Goal: Transaction & Acquisition: Book appointment/travel/reservation

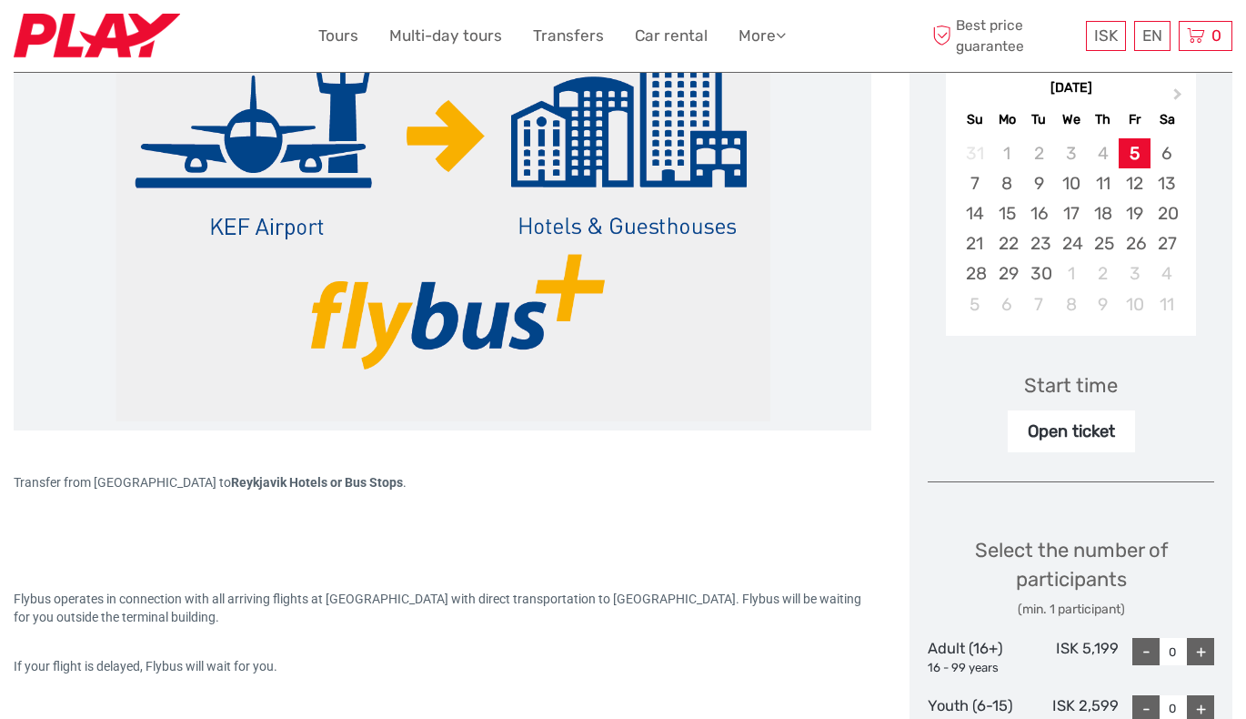
scroll to position [329, 0]
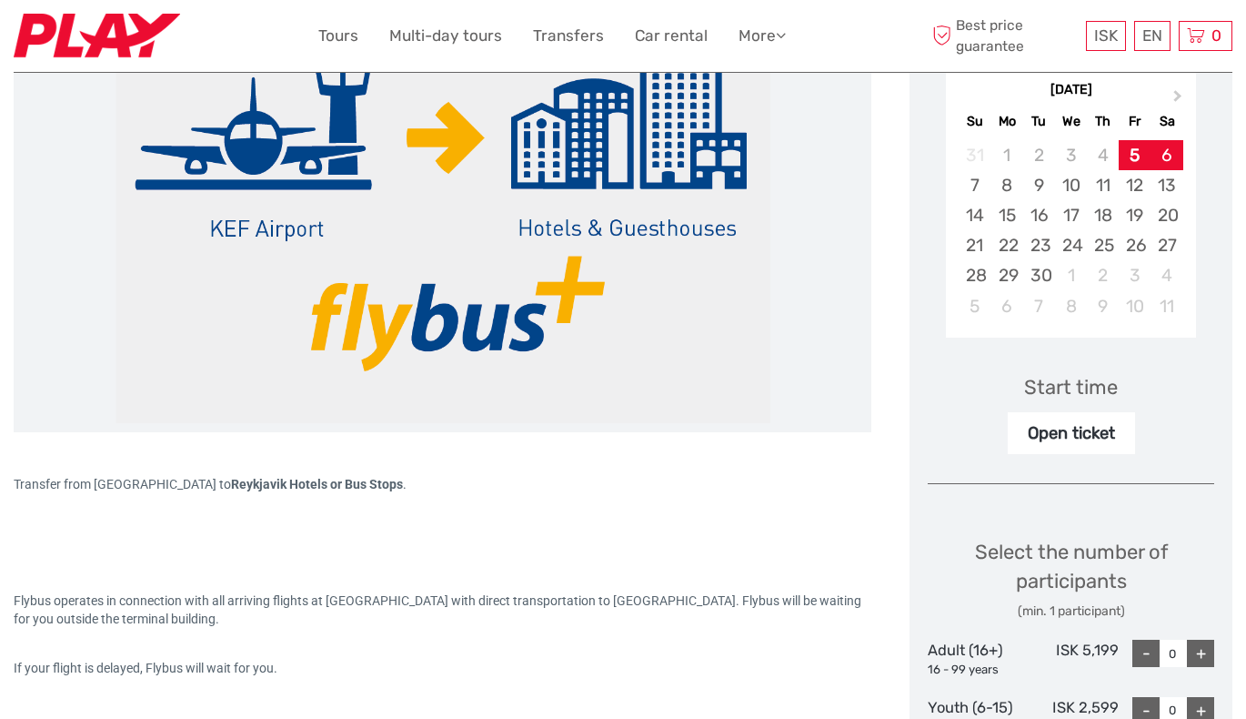
click at [1164, 147] on div "6" at bounding box center [1167, 155] width 32 height 30
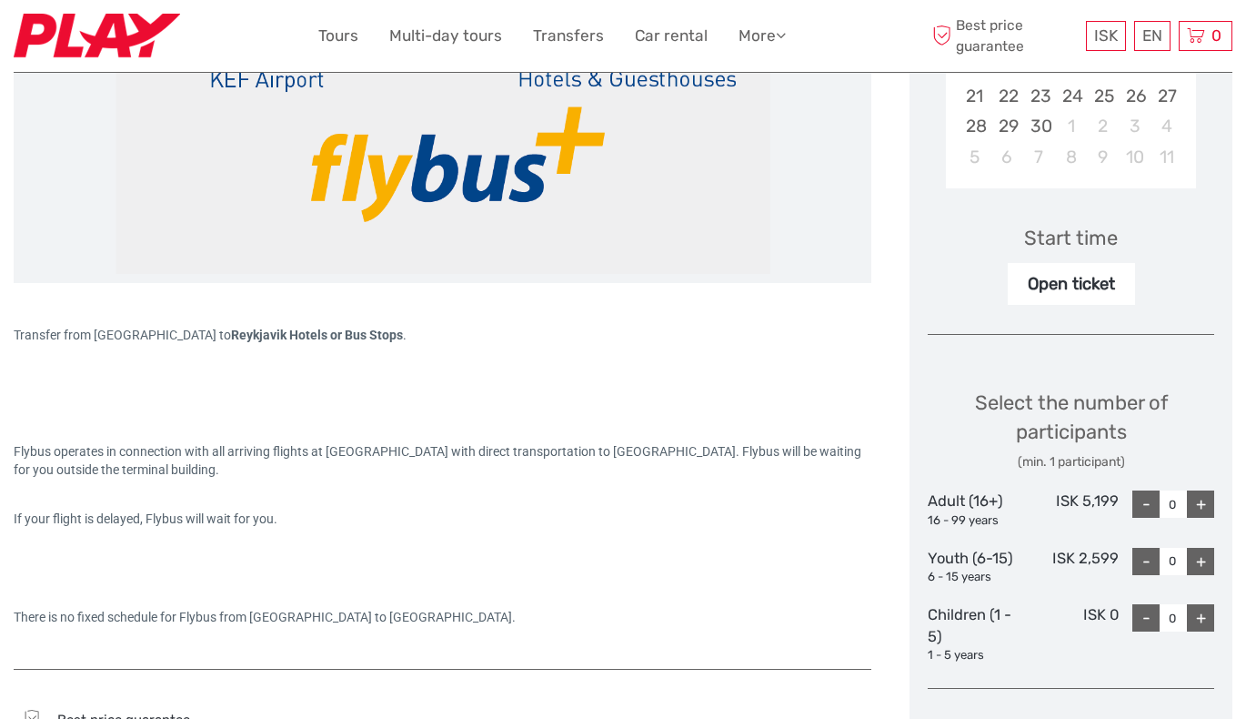
scroll to position [509, 0]
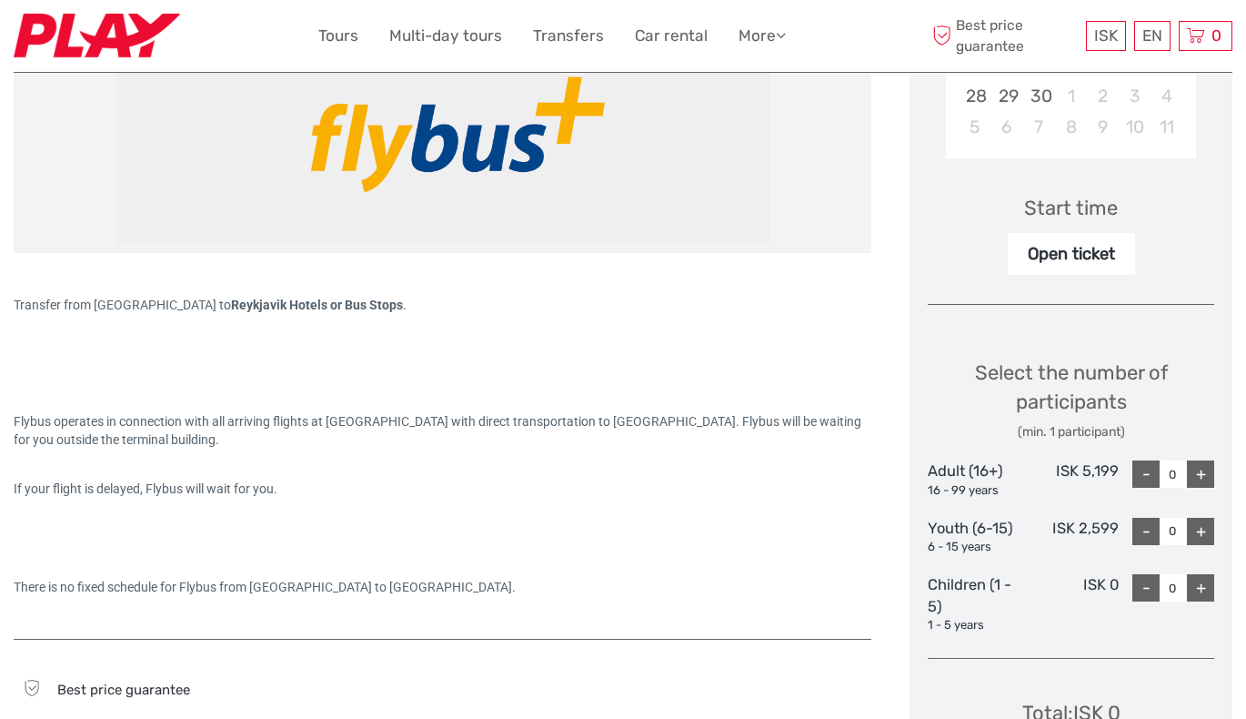
click at [1197, 476] on div "+" at bounding box center [1200, 473] width 27 height 27
type input "2"
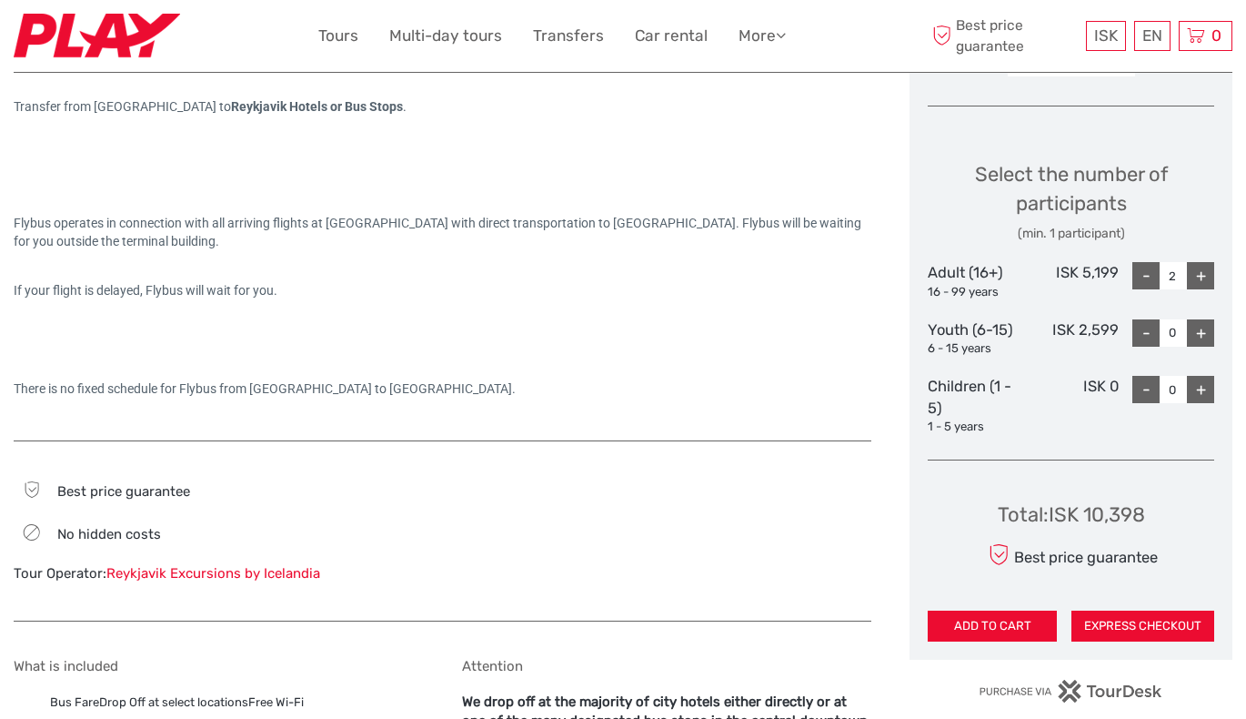
scroll to position [723, 0]
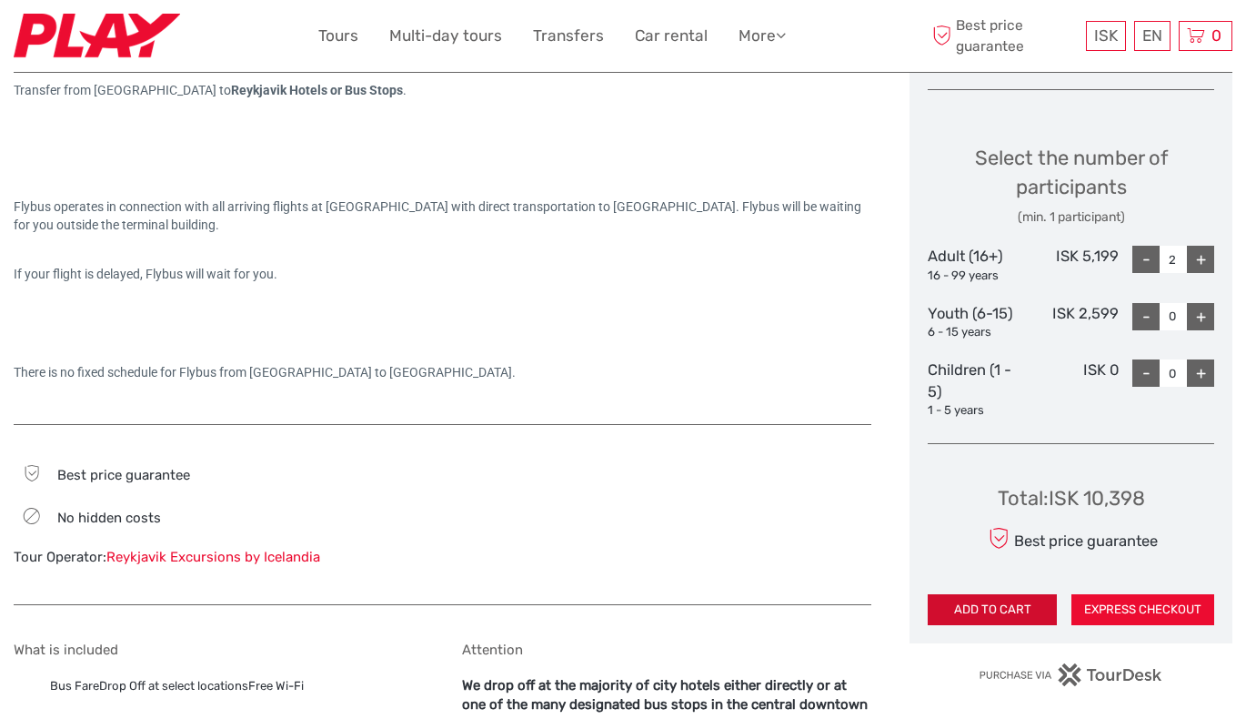
click at [989, 613] on button "ADD TO CART" at bounding box center [992, 609] width 129 height 31
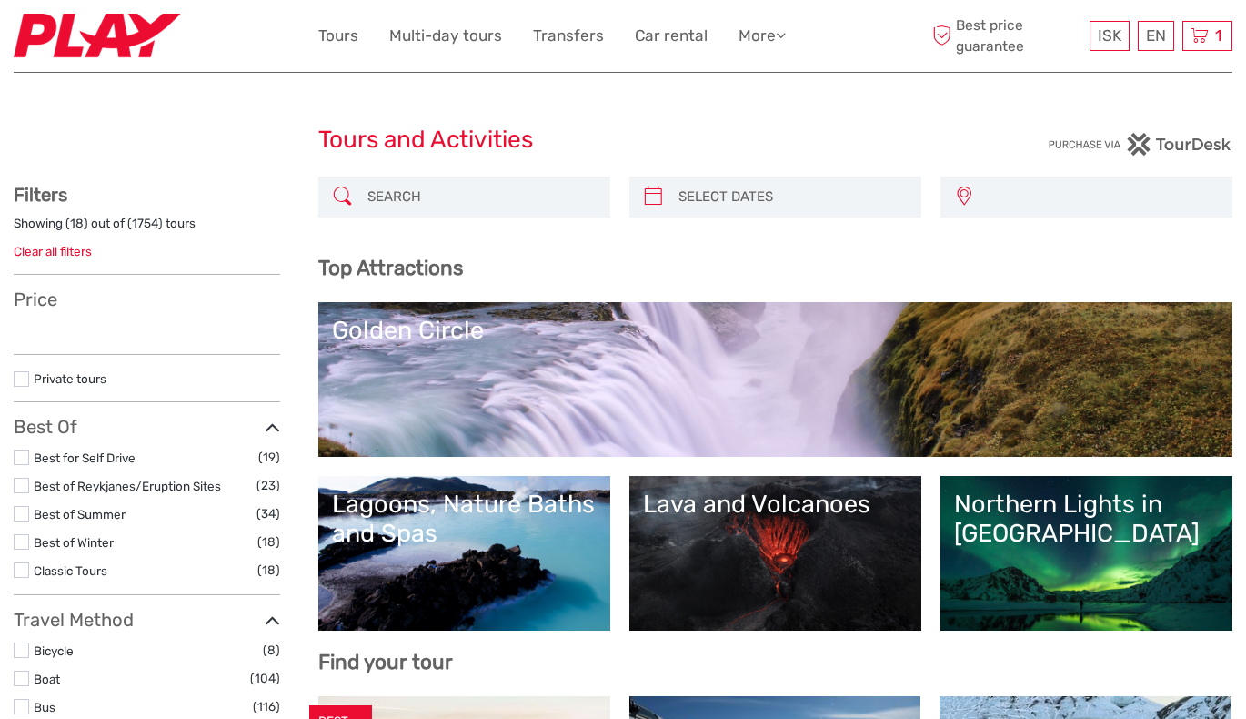
select select
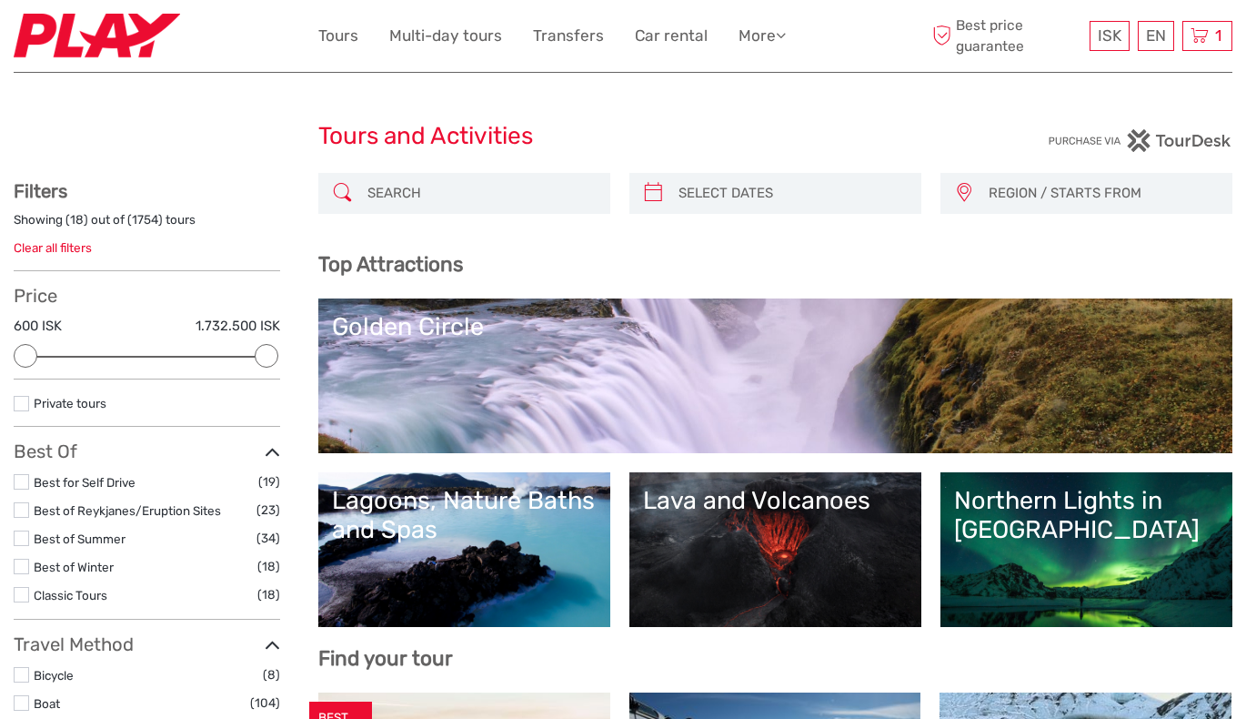
scroll to position [5, 0]
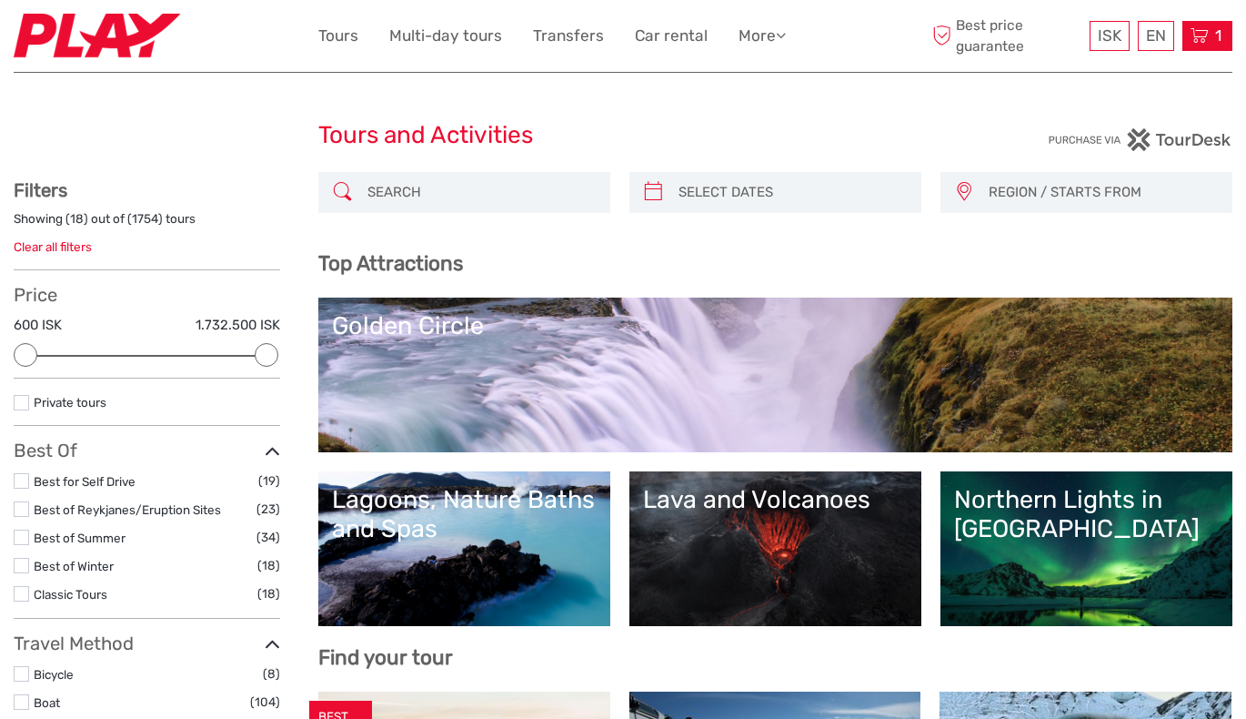
click at [1204, 32] on icon at bounding box center [1200, 36] width 18 height 23
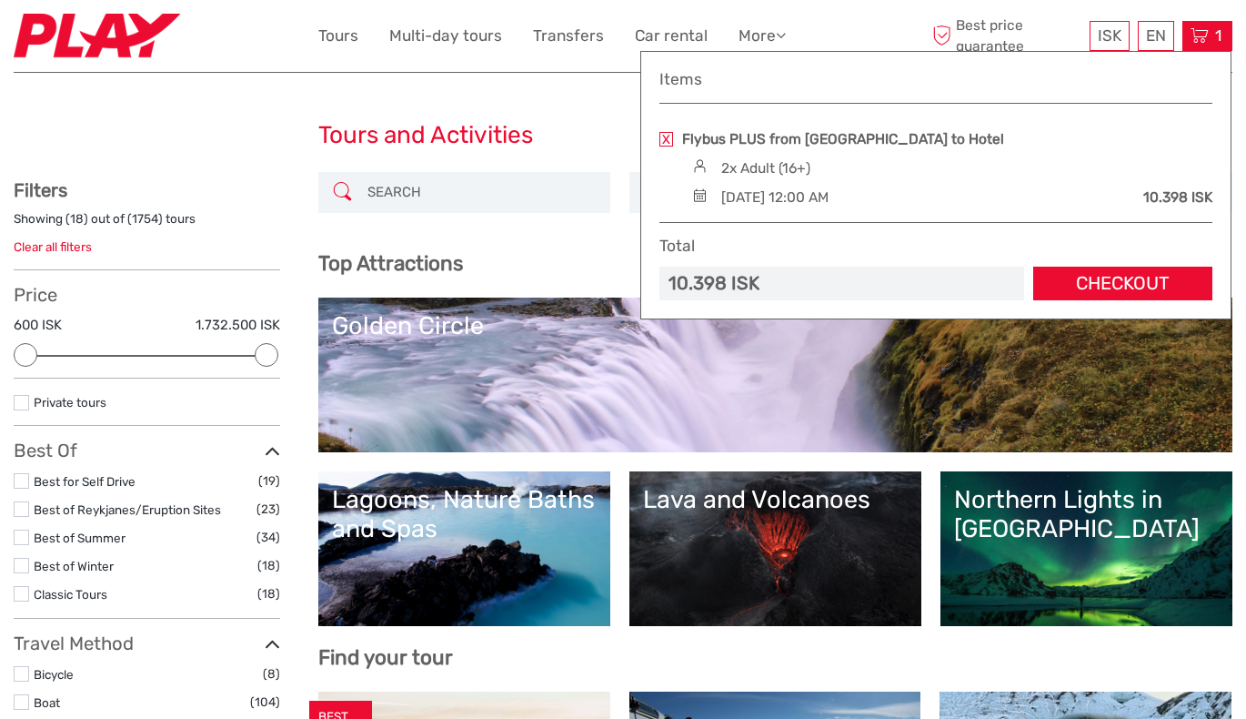
click at [829, 192] on div "Saturday, 06 September 2025 - 12:00 AM" at bounding box center [774, 197] width 107 height 20
click at [1125, 288] on link "Checkout" at bounding box center [1122, 284] width 179 height 34
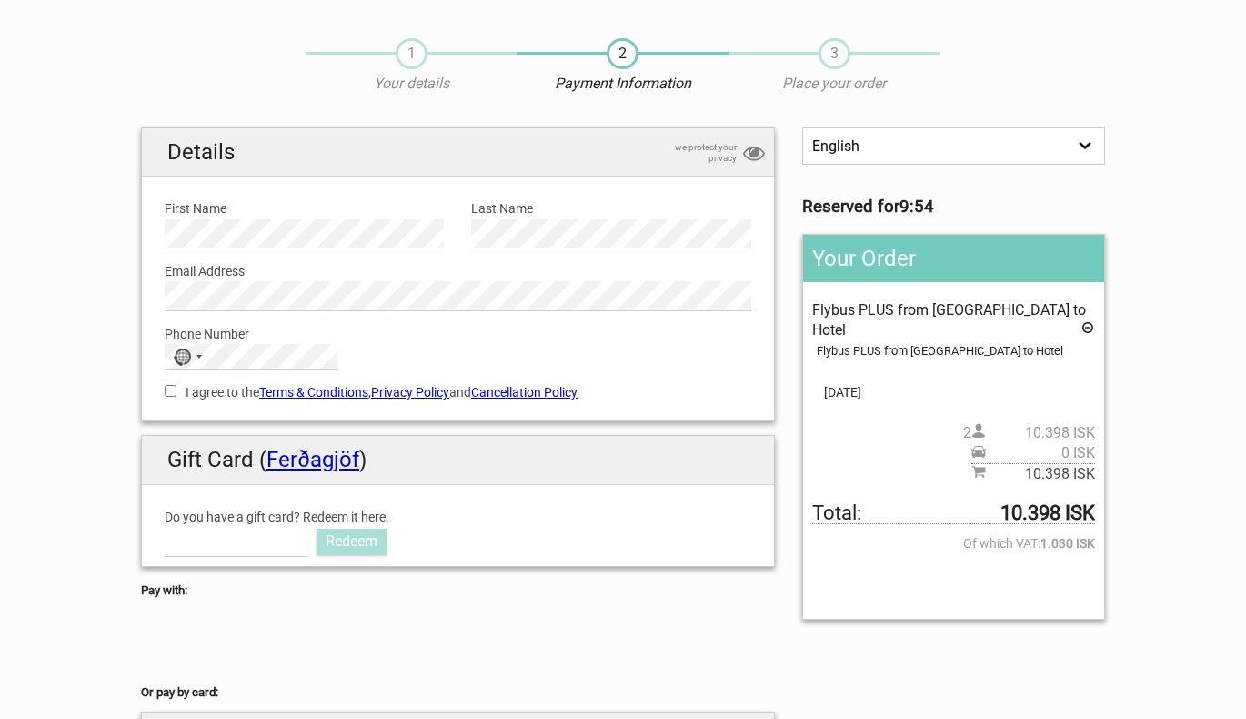
scroll to position [35, 0]
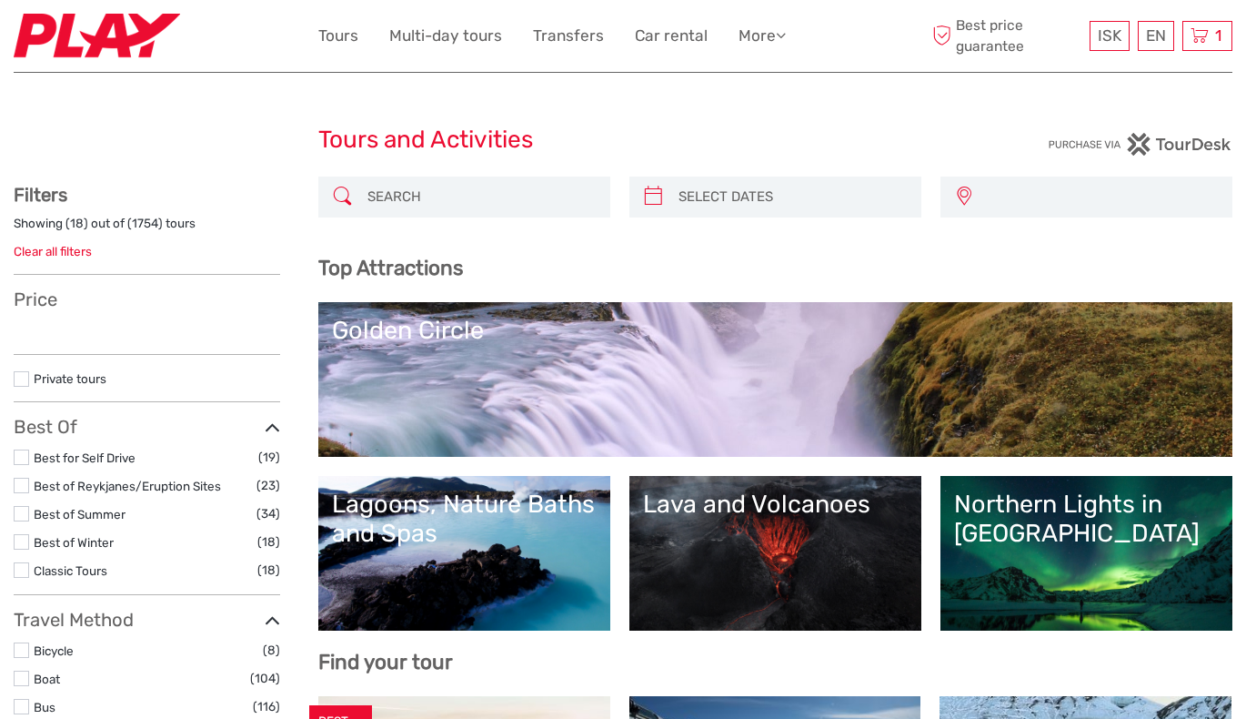
select select
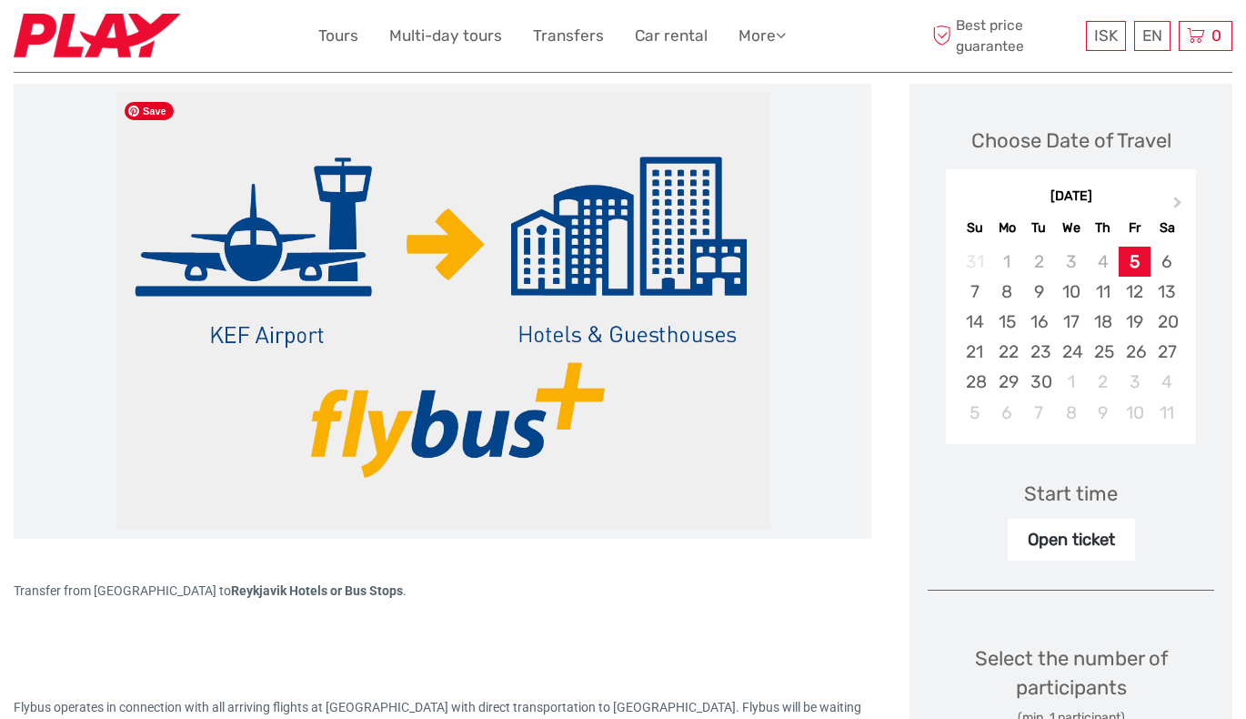
scroll to position [351, 0]
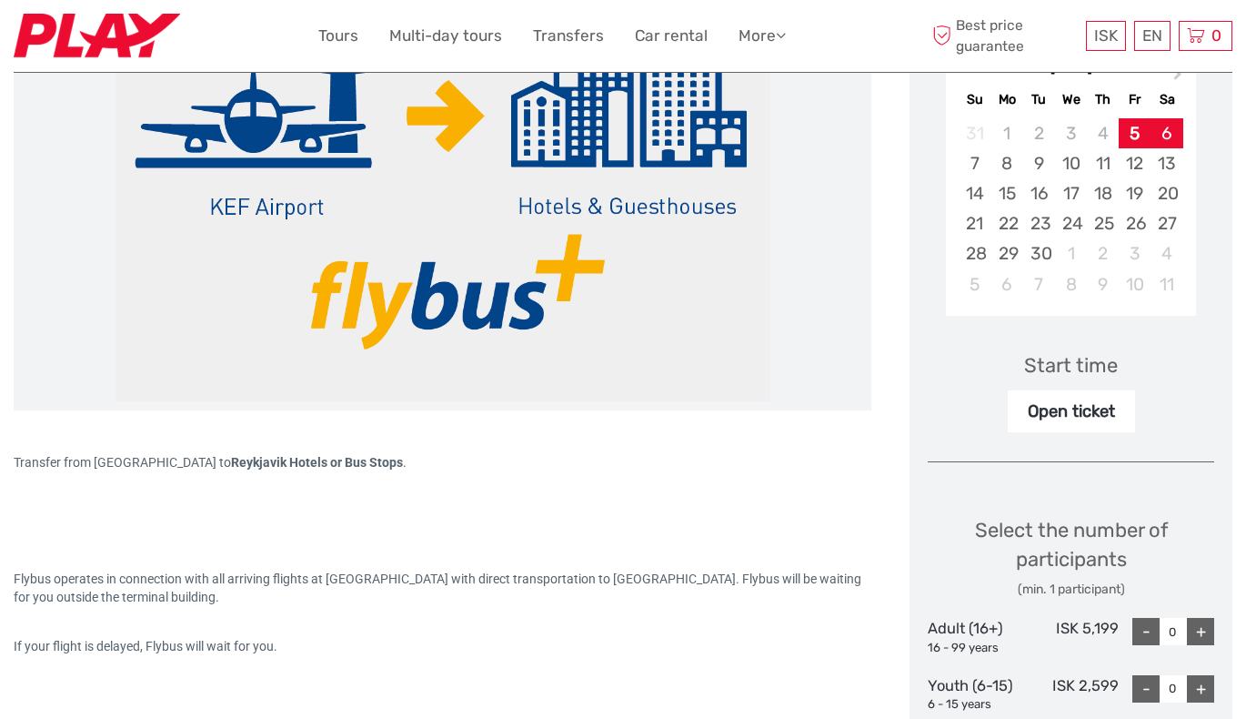
click at [1172, 136] on div "6" at bounding box center [1167, 133] width 32 height 30
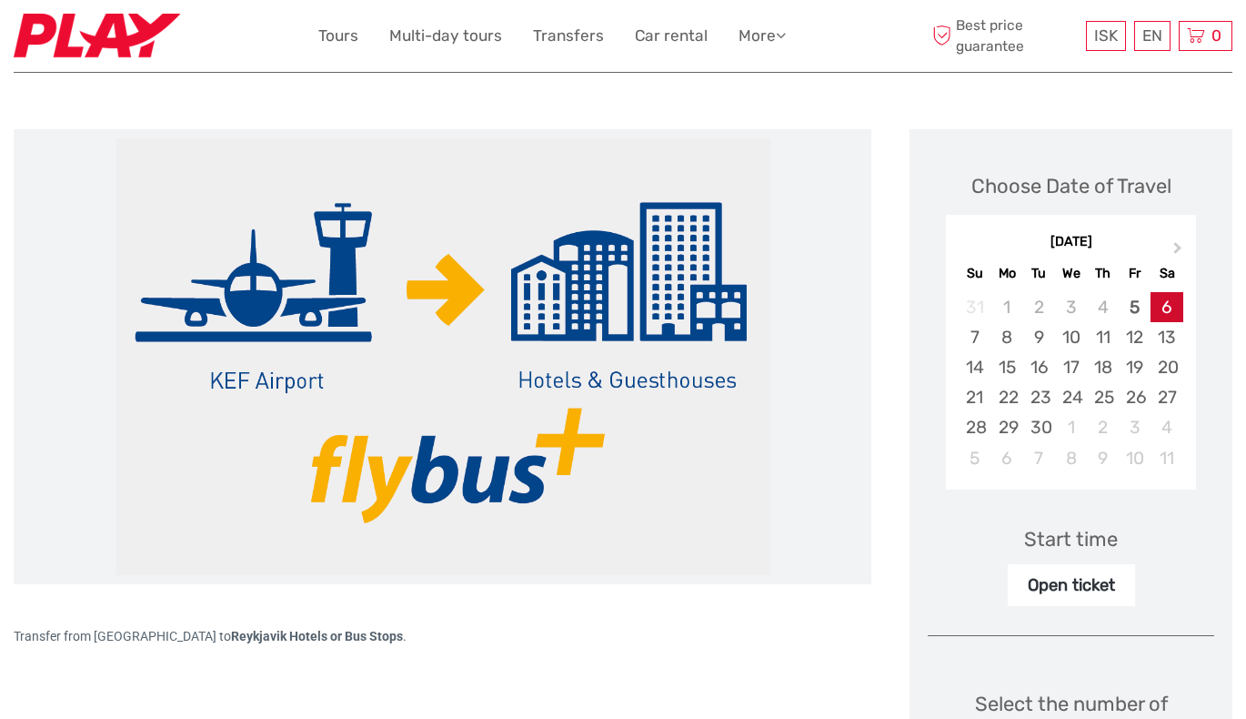
scroll to position [0, 0]
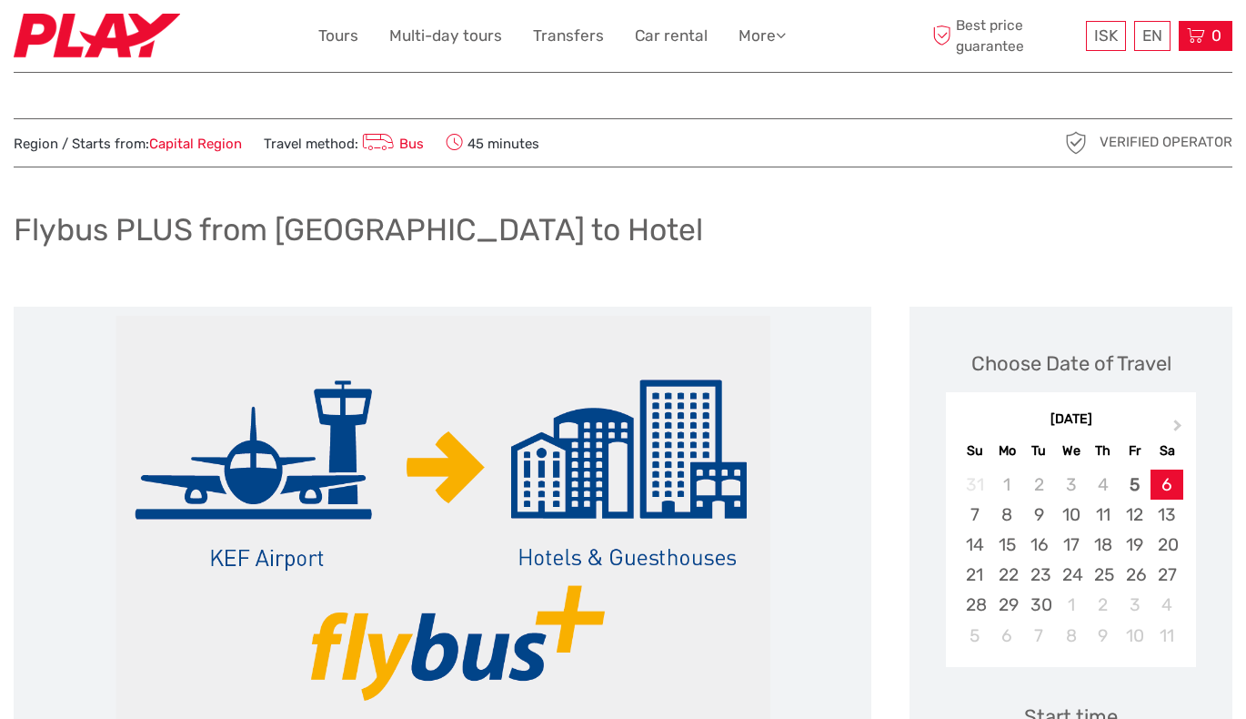
click at [1214, 44] on span "0" at bounding box center [1216, 35] width 15 height 18
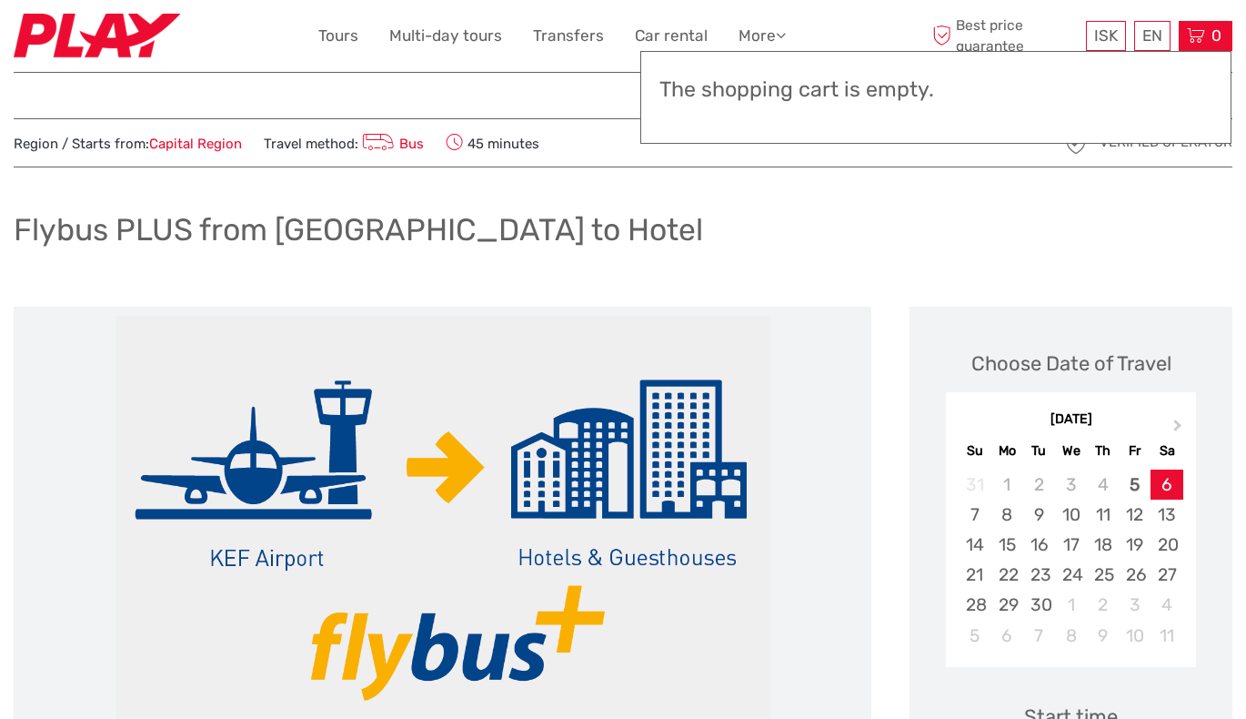
click at [1070, 245] on div "Flybus PLUS from Keflavik Airport to Hotel" at bounding box center [623, 237] width 1219 height 66
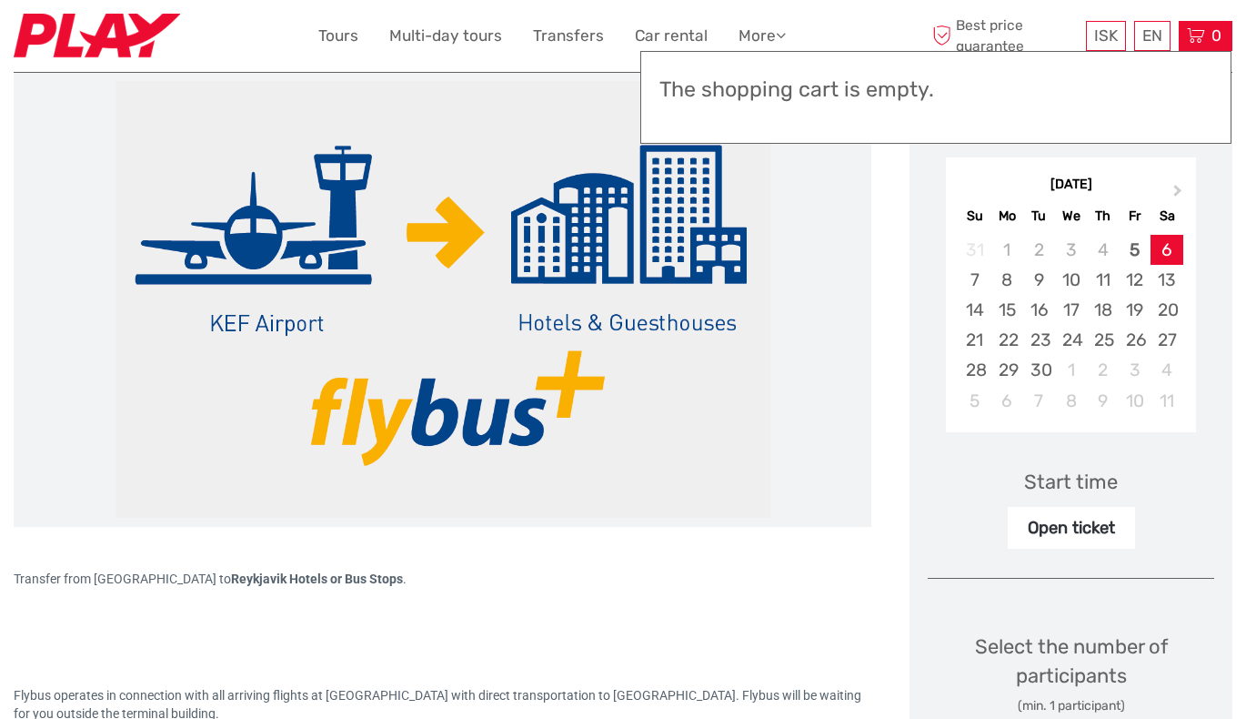
click at [1175, 698] on div "(min. 1 participant)" at bounding box center [1071, 706] width 287 height 18
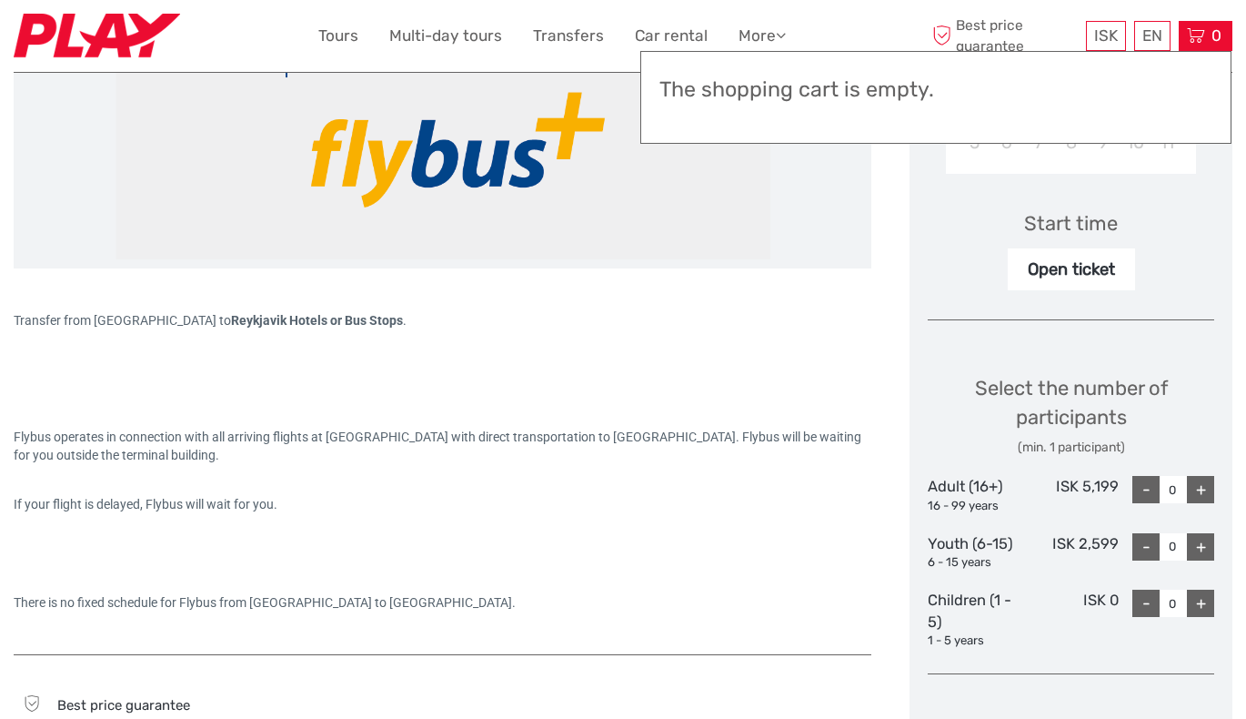
scroll to position [500, 0]
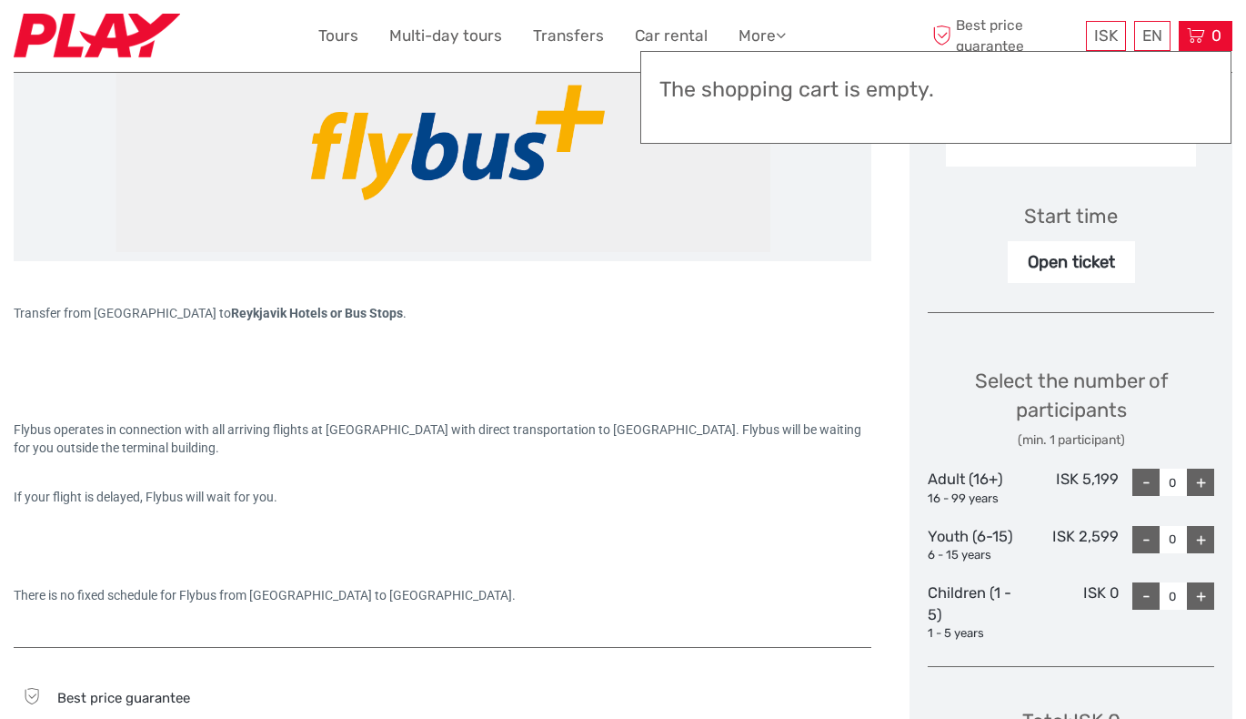
click at [1209, 493] on div "+" at bounding box center [1200, 481] width 27 height 27
type input "2"
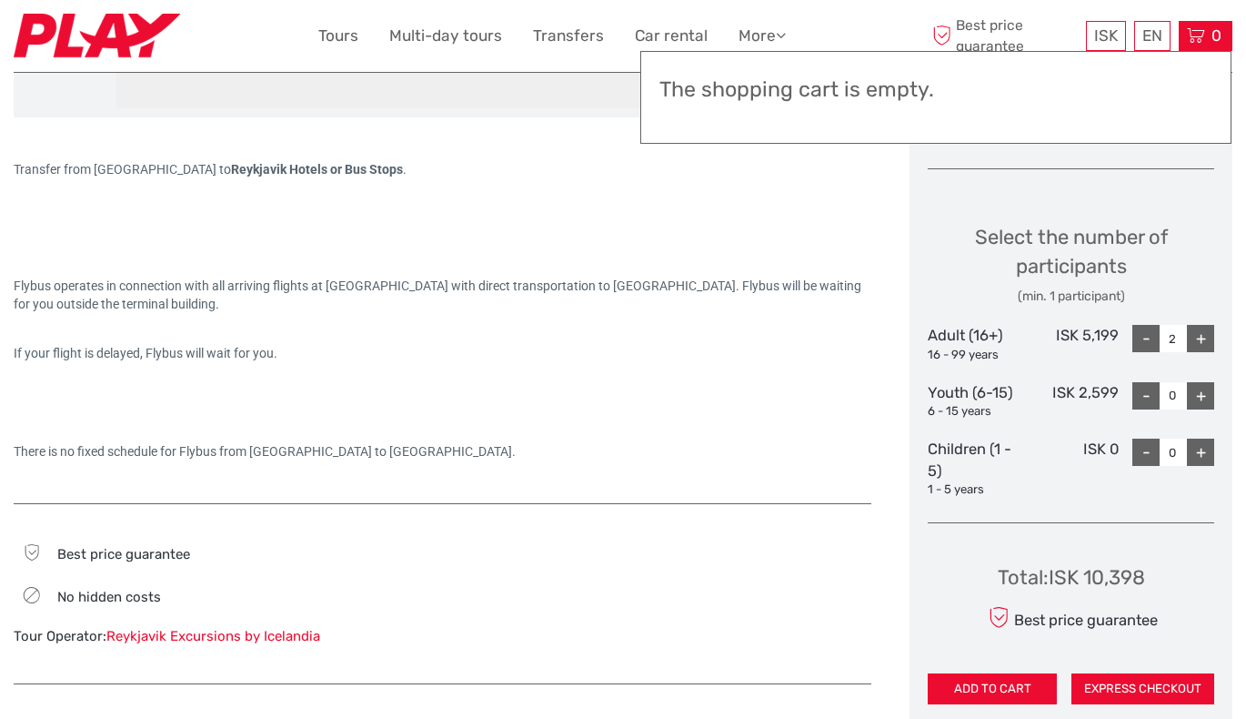
scroll to position [649, 0]
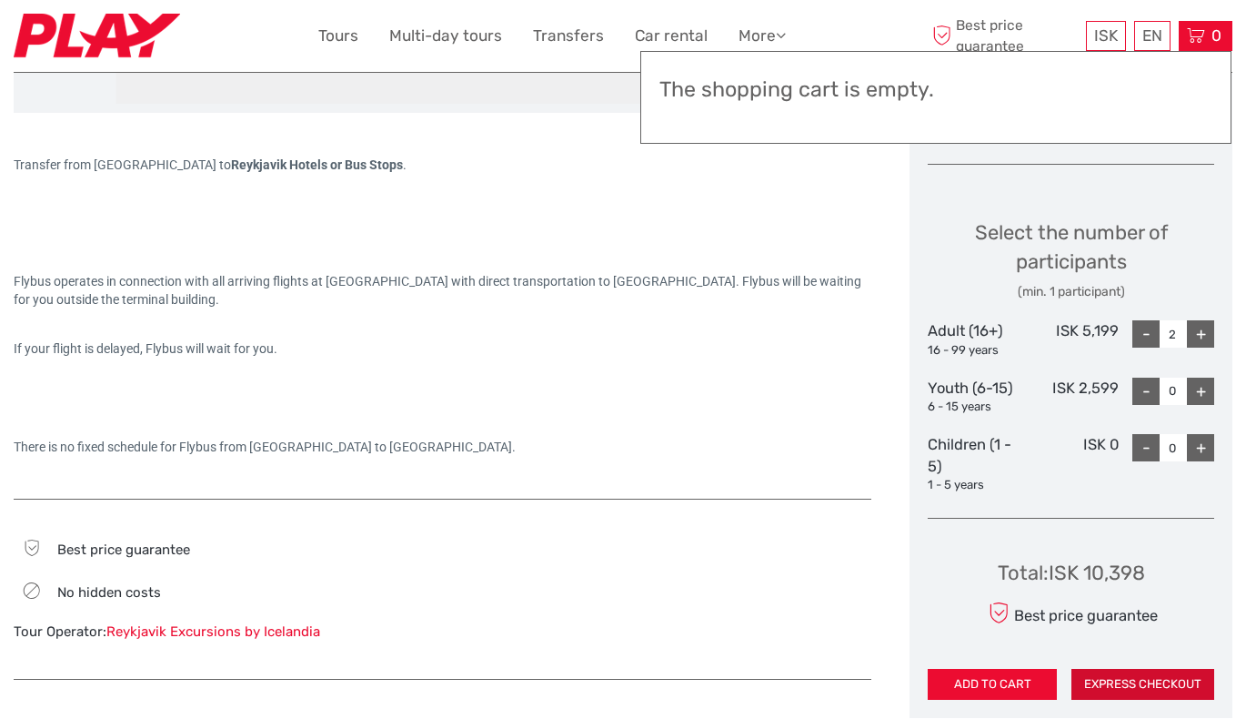
click at [1145, 673] on button "EXPRESS CHECKOUT" at bounding box center [1143, 684] width 143 height 31
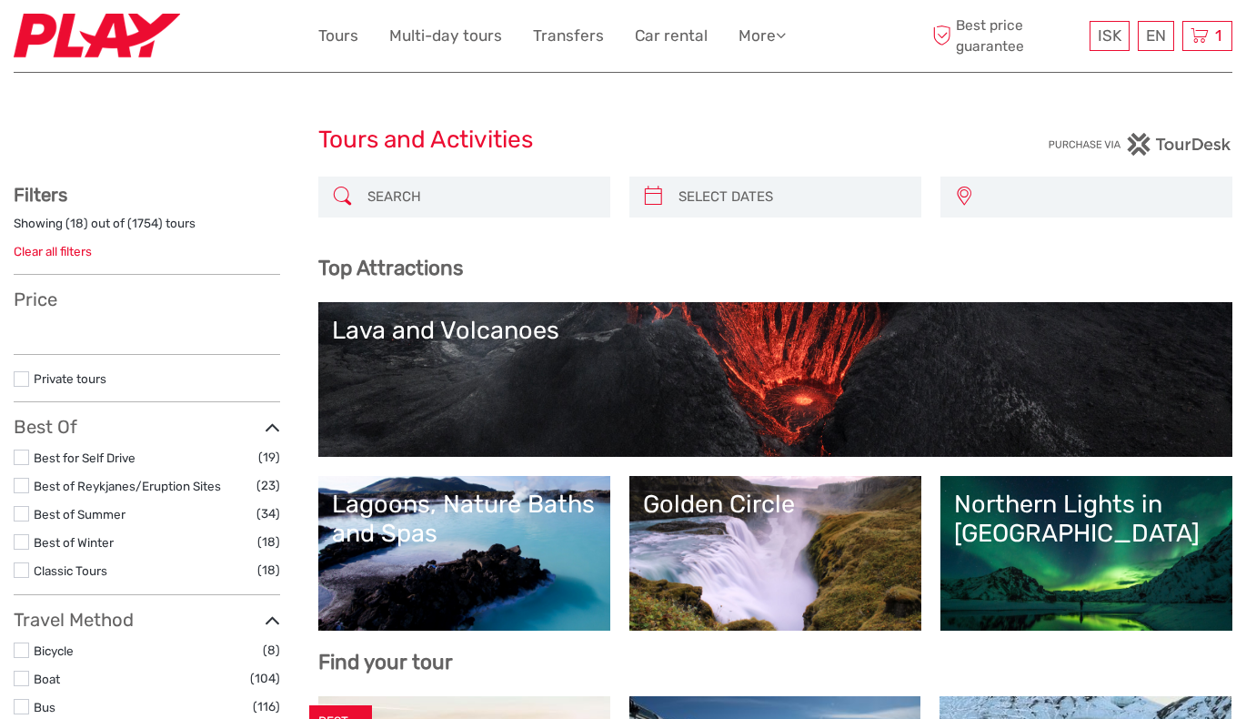
select select
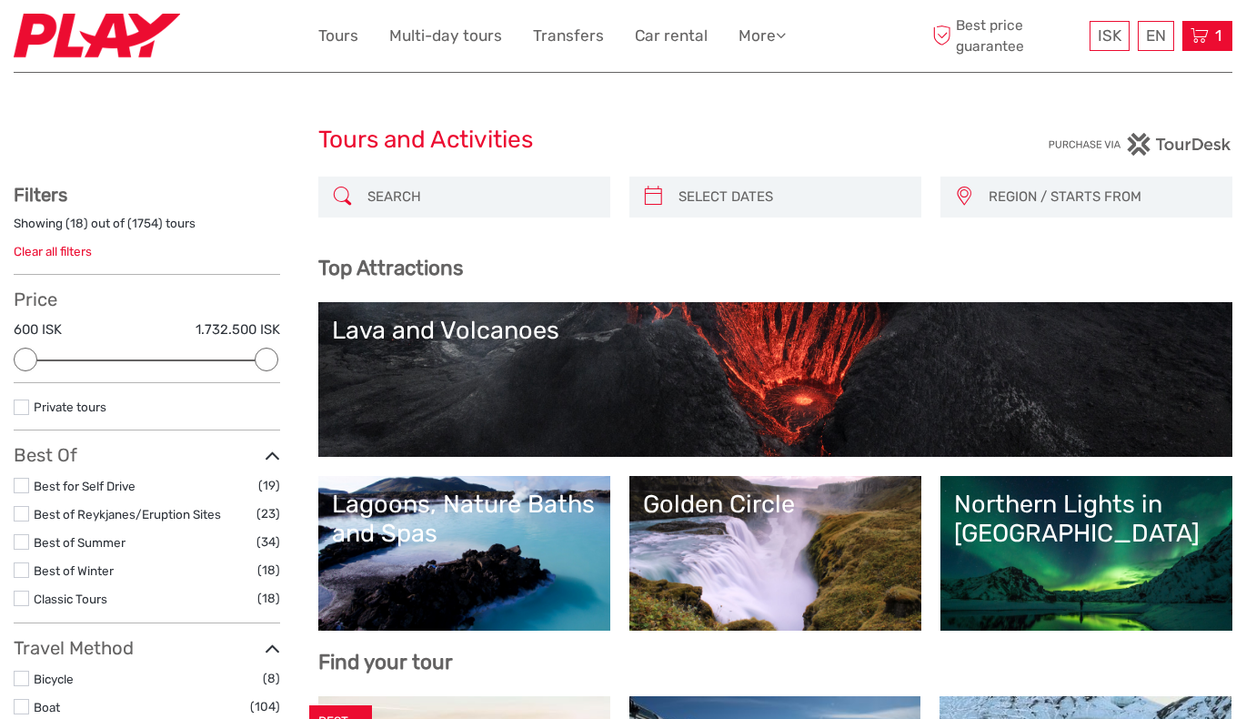
click at [1216, 30] on span "1" at bounding box center [1219, 35] width 12 height 18
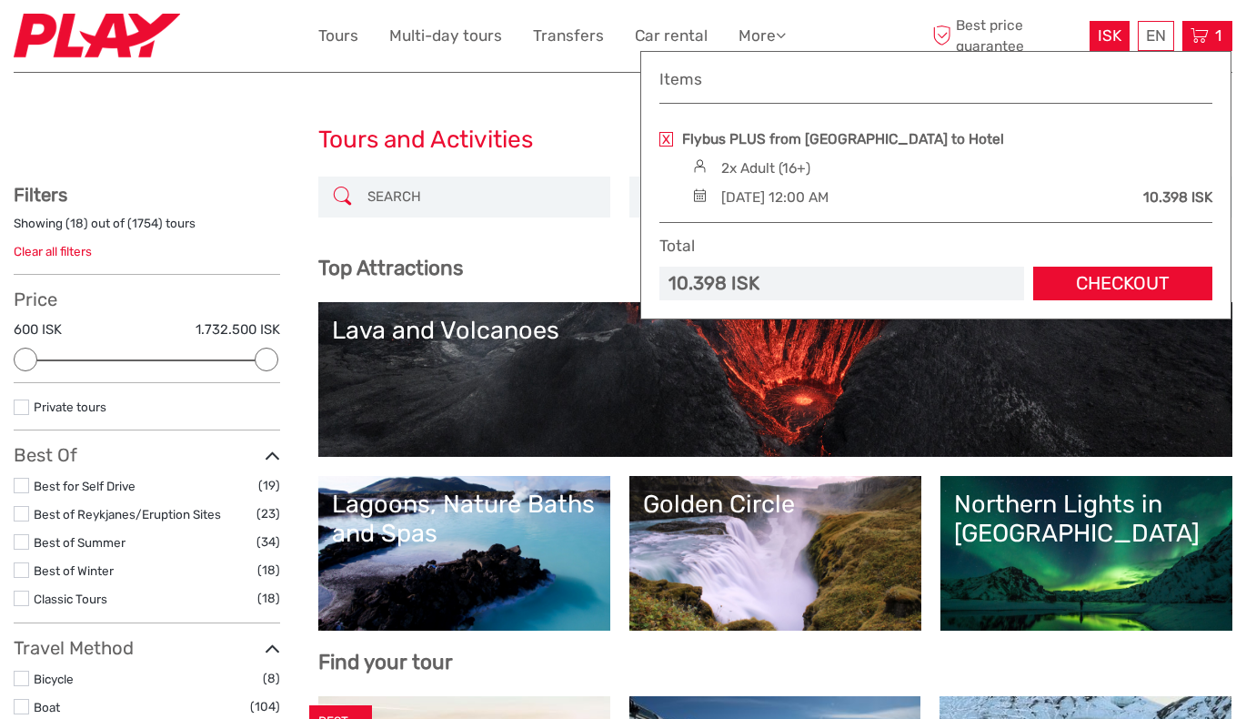
click at [1105, 38] on span "ISK" at bounding box center [1110, 35] width 24 height 18
click at [1160, 31] on div "EN English Español Deutsch" at bounding box center [1156, 36] width 36 height 30
click at [1106, 292] on link "Checkout" at bounding box center [1122, 284] width 179 height 34
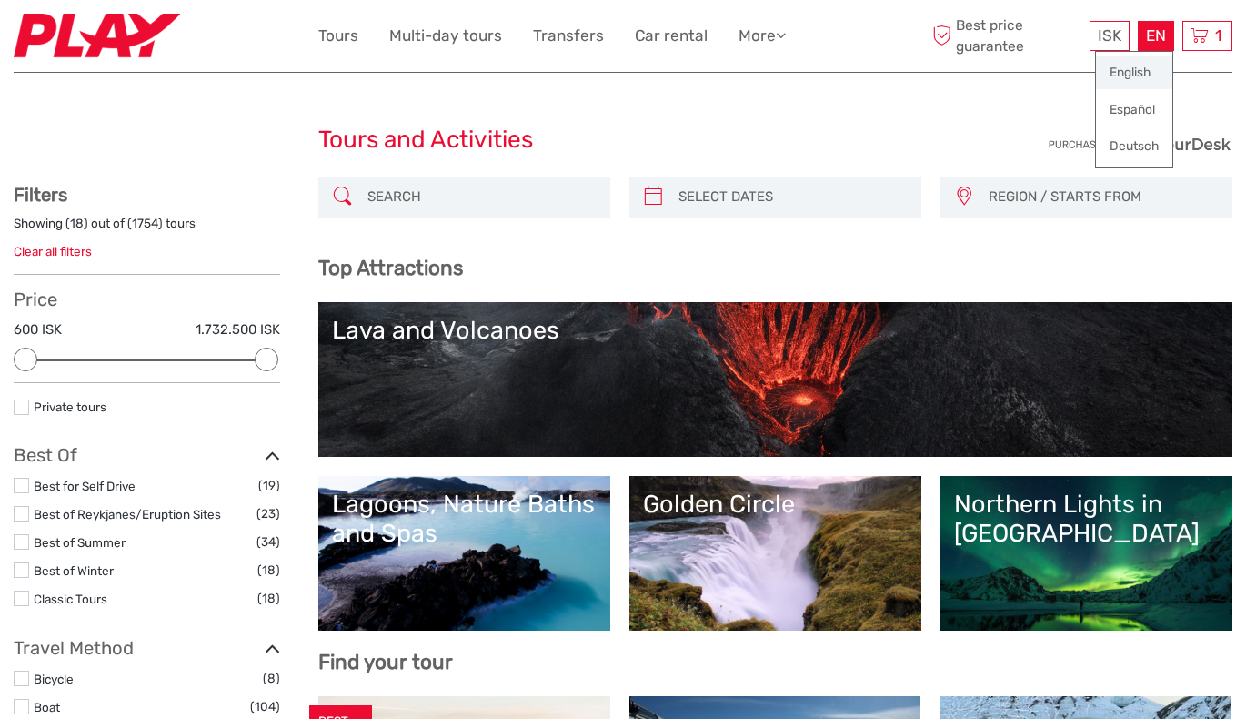
click at [1123, 69] on link "English" at bounding box center [1134, 72] width 76 height 33
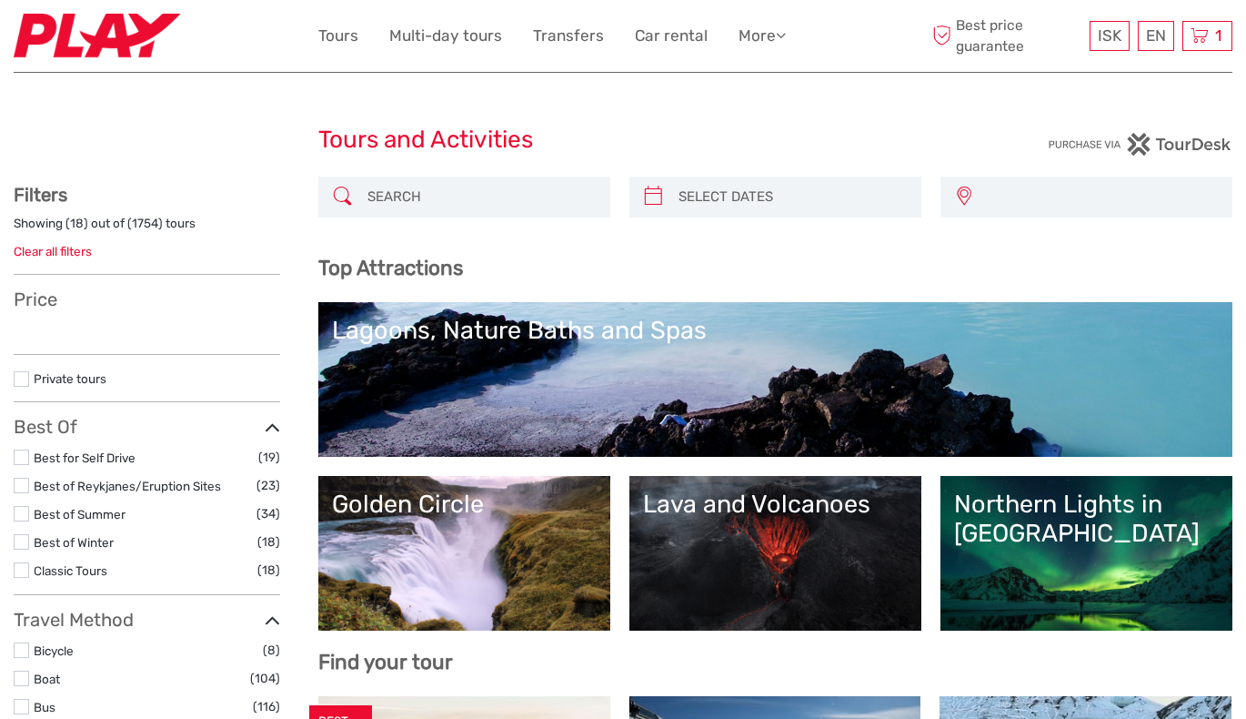
select select
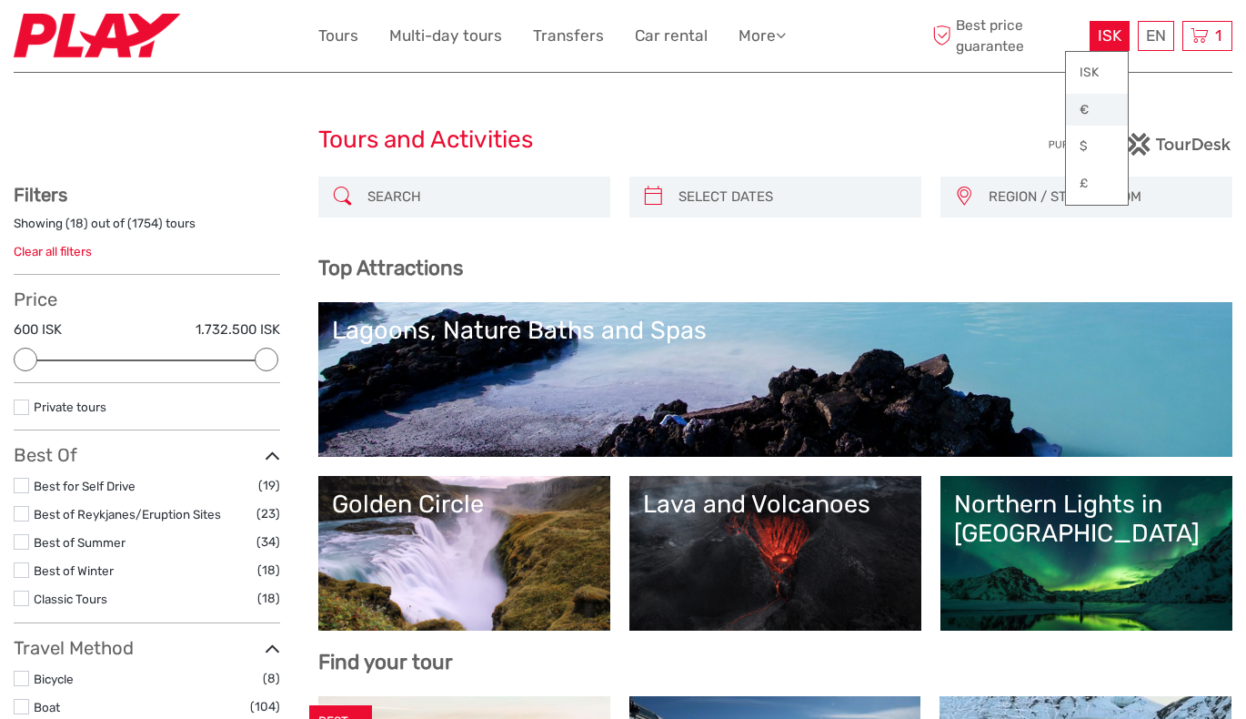
click at [1090, 109] on link "€" at bounding box center [1097, 110] width 62 height 33
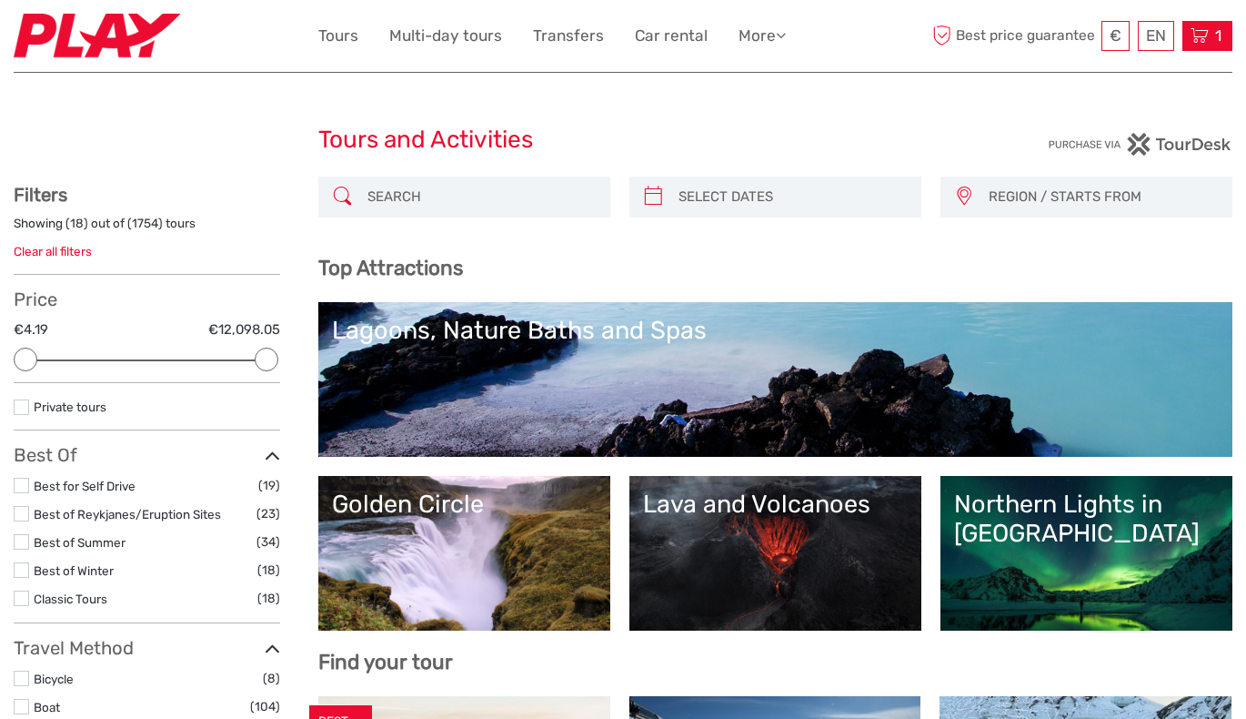
click at [1218, 31] on span "1" at bounding box center [1219, 35] width 12 height 18
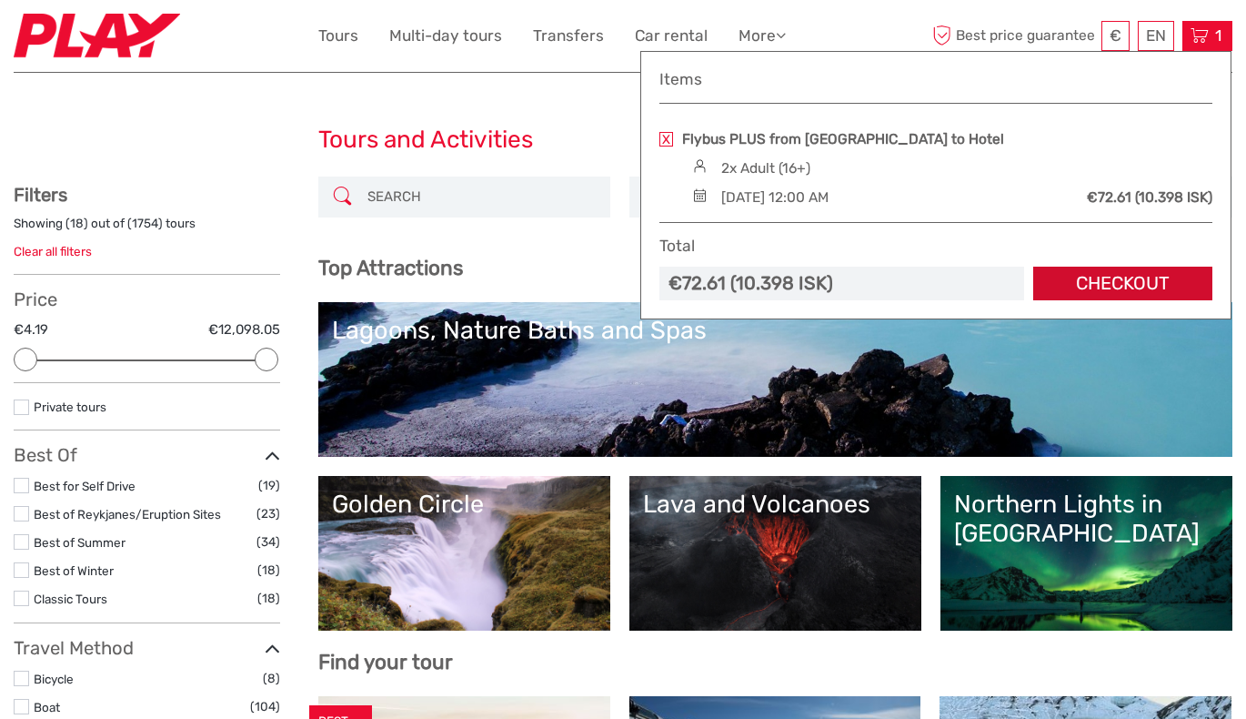
click at [1120, 292] on link "Checkout" at bounding box center [1122, 284] width 179 height 34
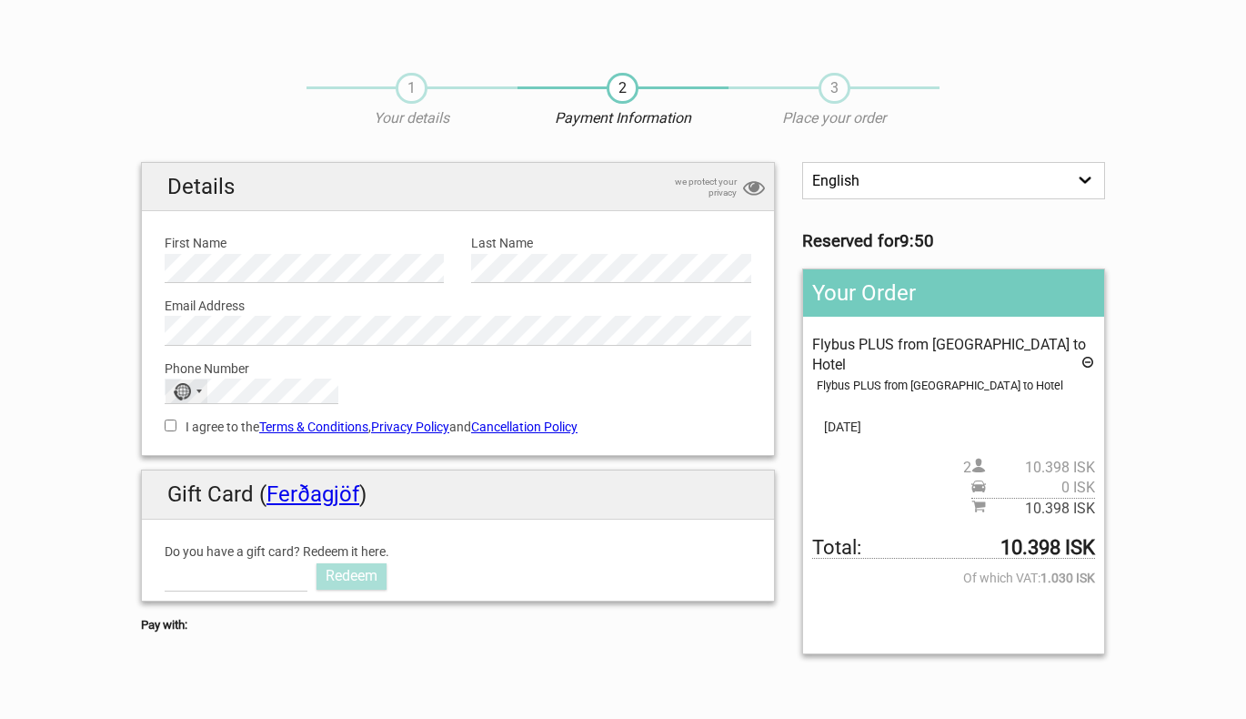
click at [186, 402] on div "No country selected" at bounding box center [187, 391] width 42 height 24
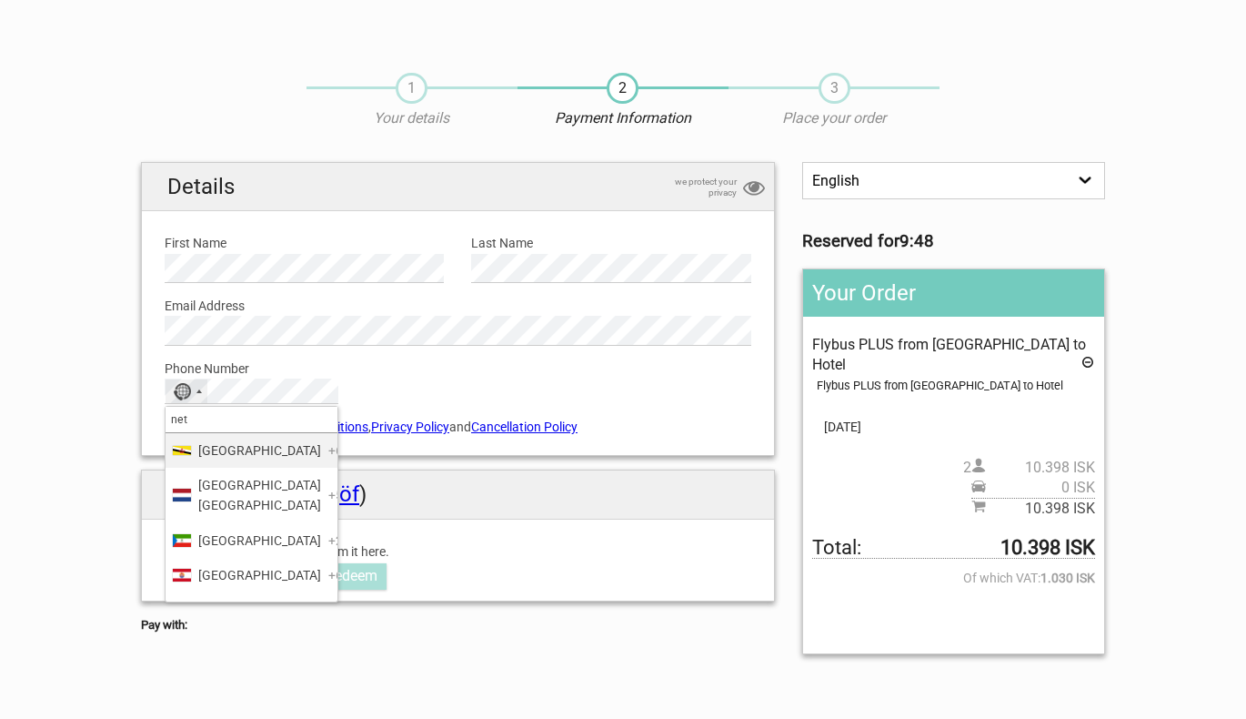
type input "neth"
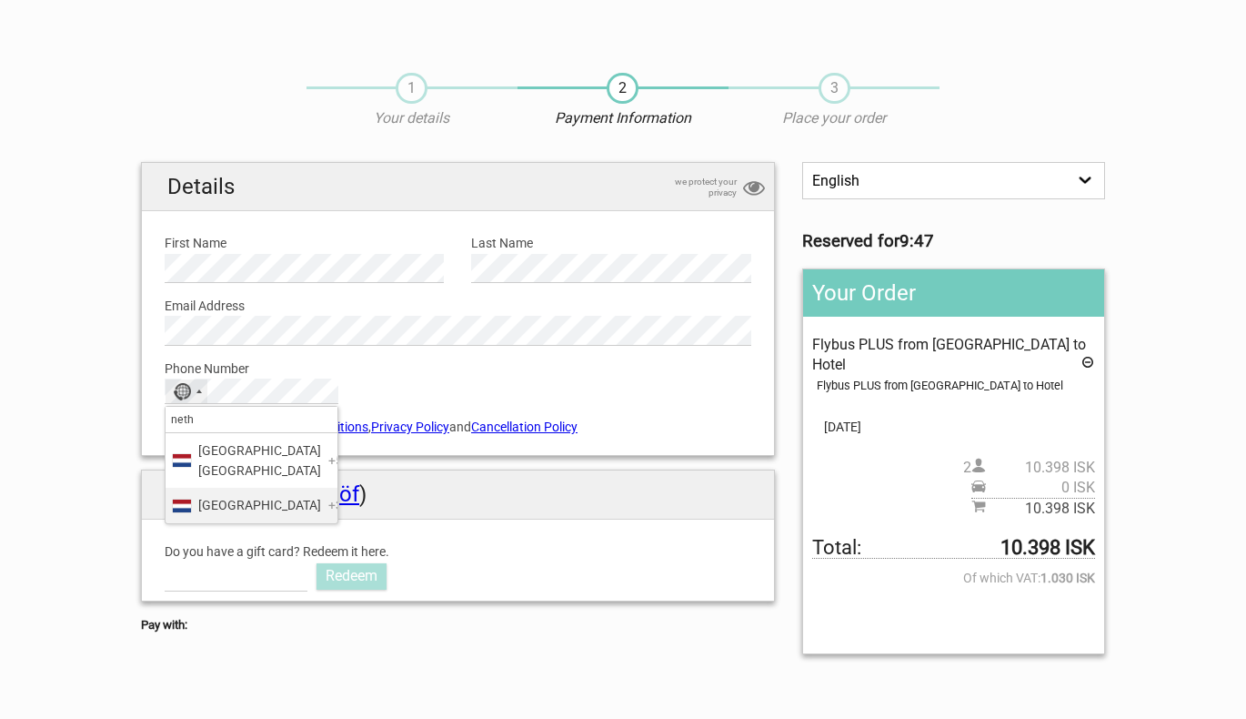
click at [202, 503] on span "Netherlands" at bounding box center [259, 505] width 123 height 20
click at [174, 425] on input "I agree to the Terms & Conditions , Privacy Policy and Cancellation Policy" at bounding box center [171, 425] width 12 height 12
checkbox input "true"
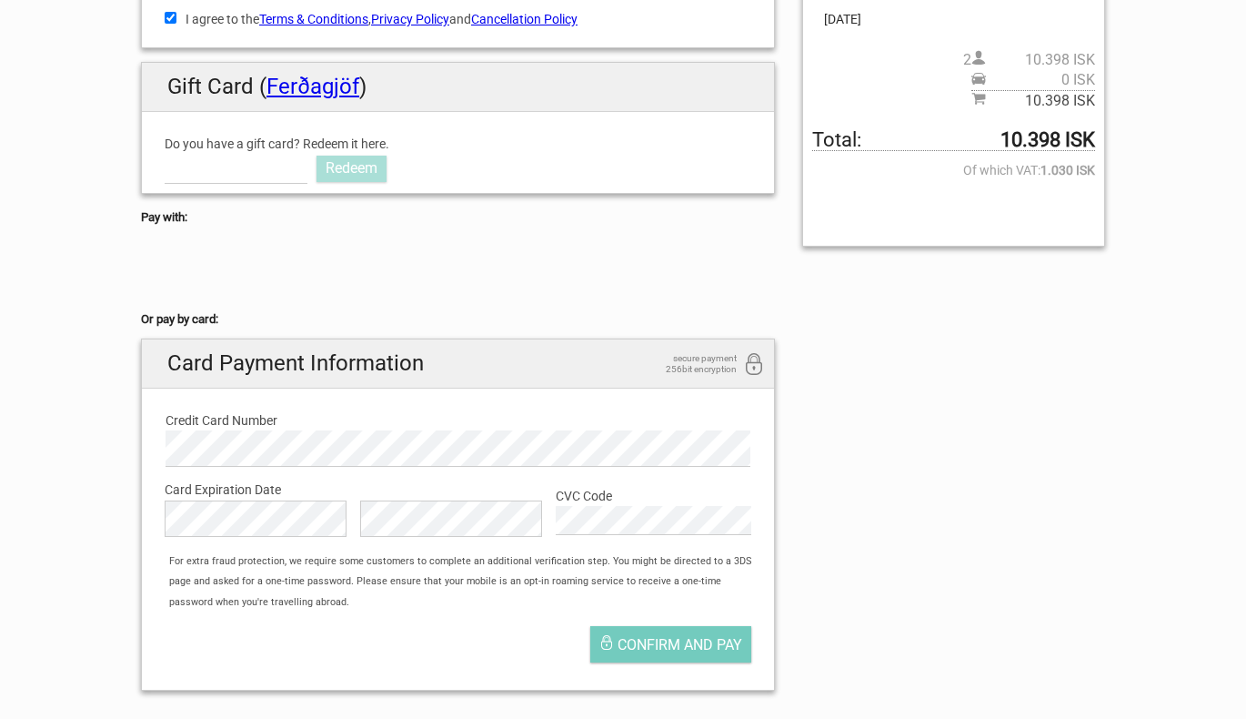
scroll to position [371, 0]
